Goal: Task Accomplishment & Management: Use online tool/utility

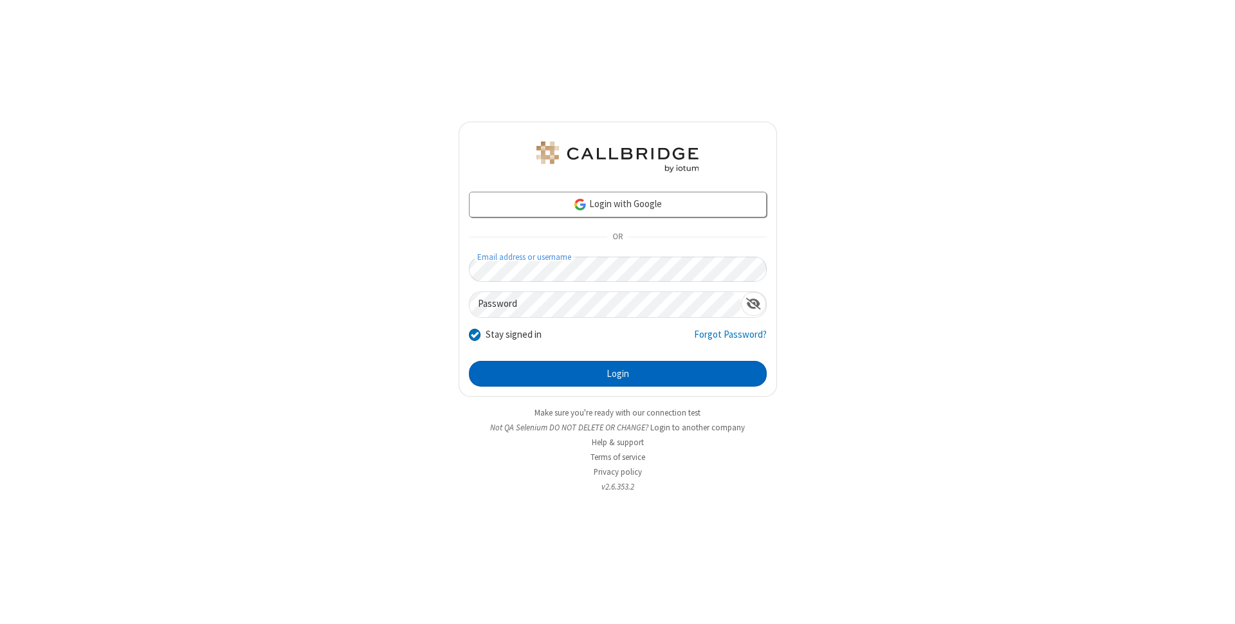
click at [618, 374] on button "Login" at bounding box center [618, 374] width 298 height 26
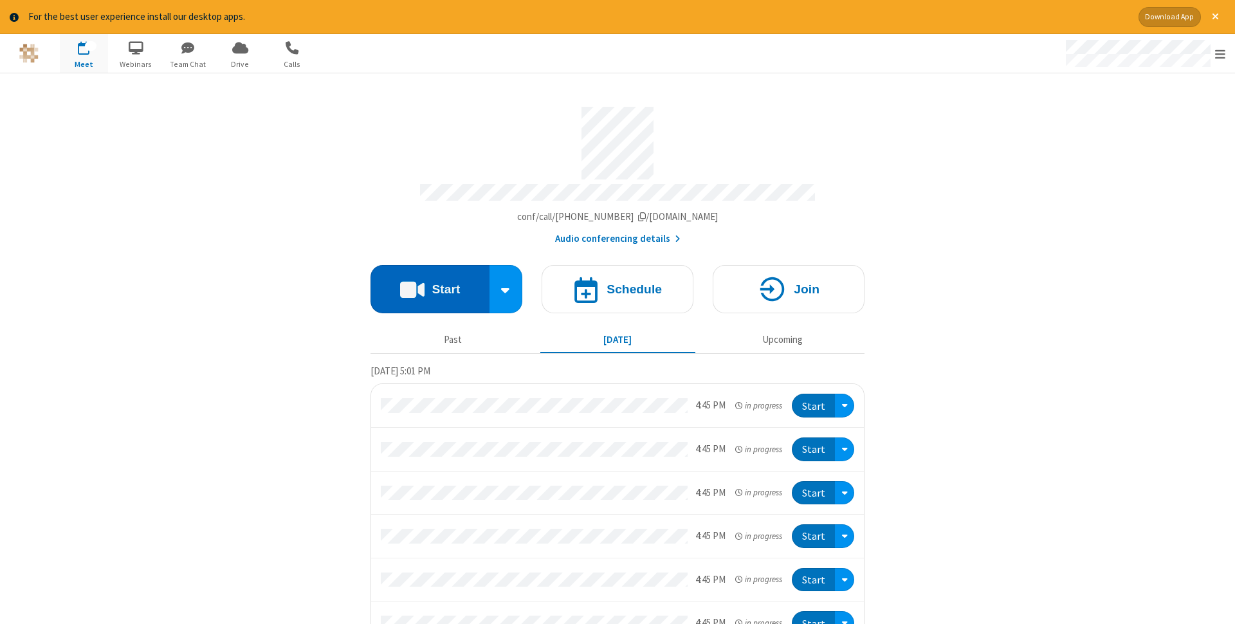
click at [430, 285] on button "Start" at bounding box center [430, 289] width 119 height 48
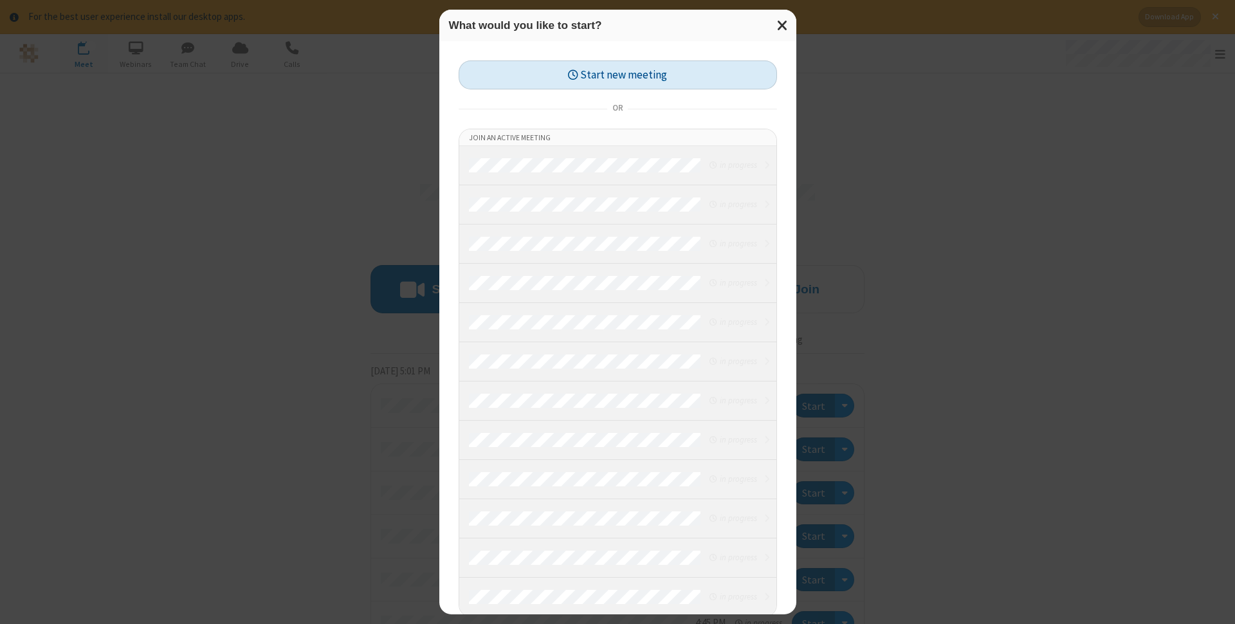
click at [618, 75] on button "Start new meeting" at bounding box center [618, 74] width 319 height 29
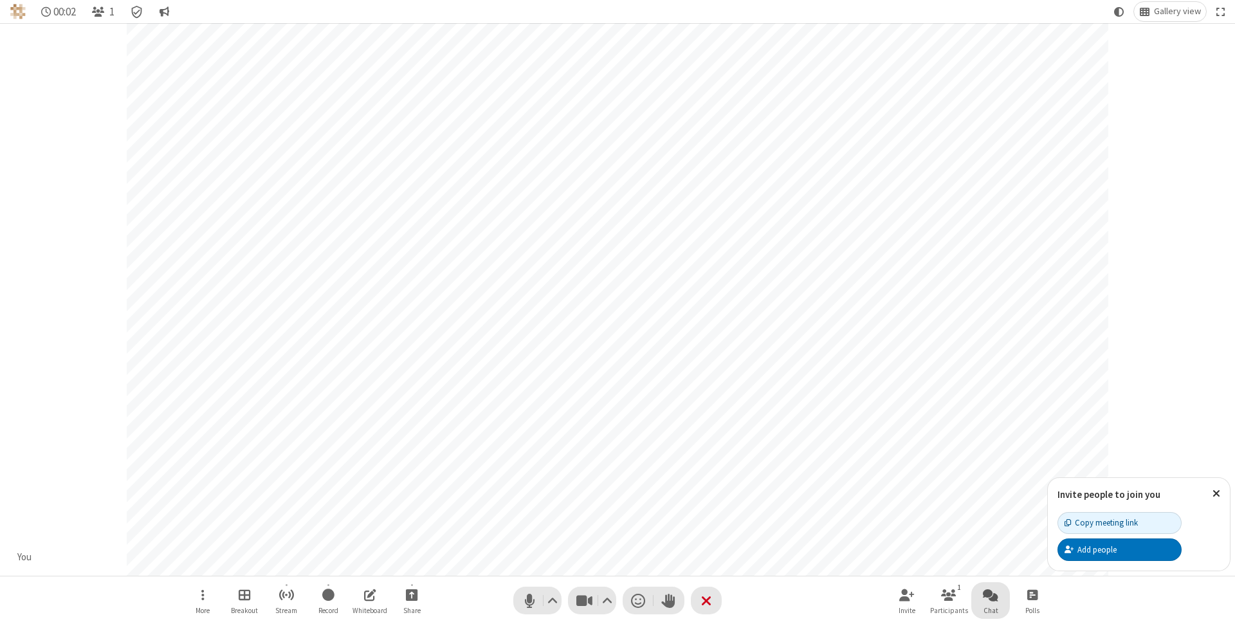
click at [991, 595] on span "Open chat" at bounding box center [990, 595] width 15 height 16
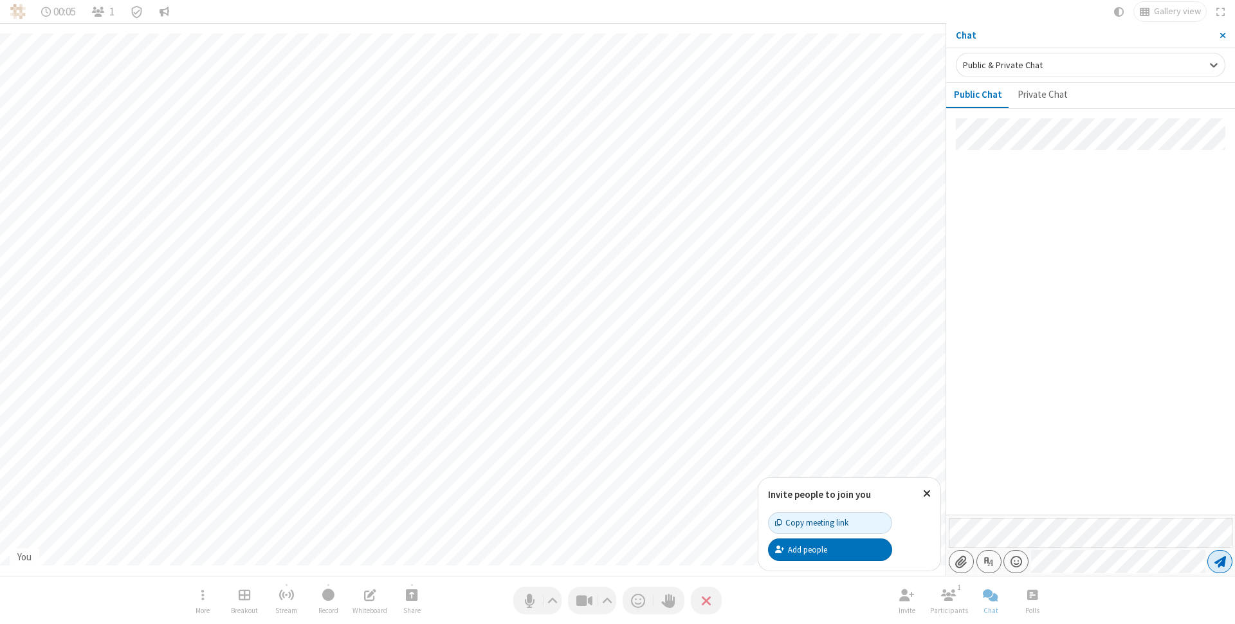
click at [1220, 562] on span "Send message" at bounding box center [1221, 561] width 12 height 13
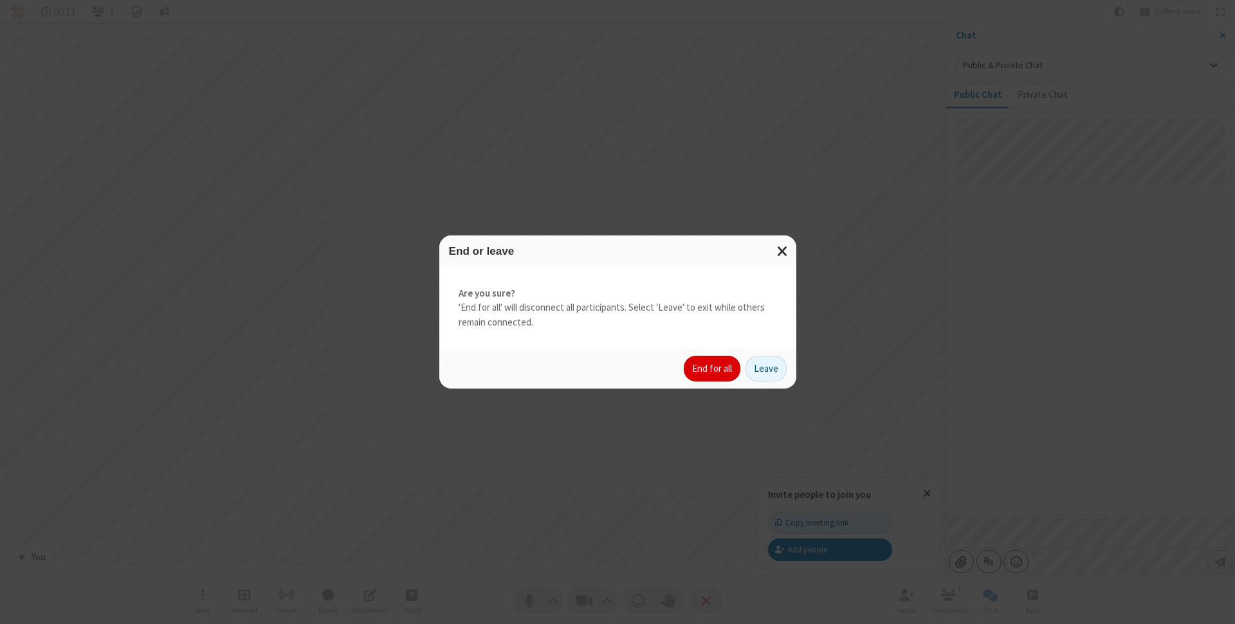
click at [713, 369] on button "End for all" at bounding box center [712, 369] width 57 height 26
